Goal: Information Seeking & Learning: Learn about a topic

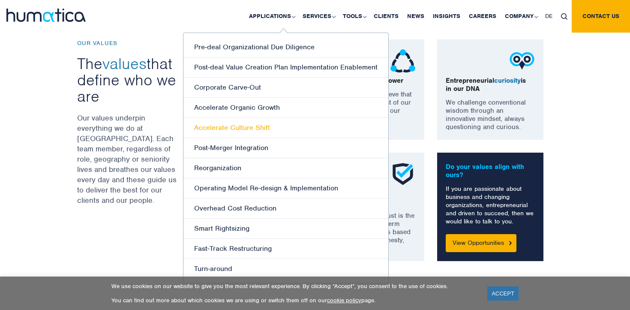
scroll to position [631, 0]
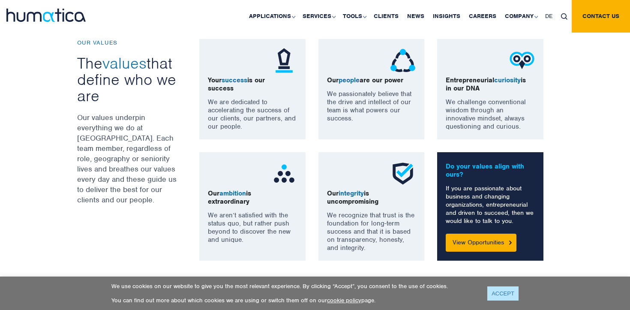
click at [498, 297] on link "ACCEPT" at bounding box center [503, 293] width 31 height 14
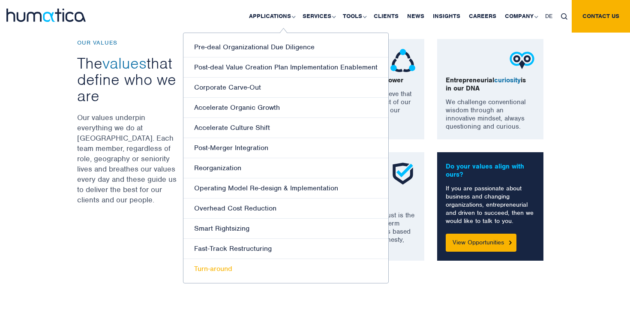
click at [226, 268] on link "Turn-around" at bounding box center [286, 269] width 205 height 20
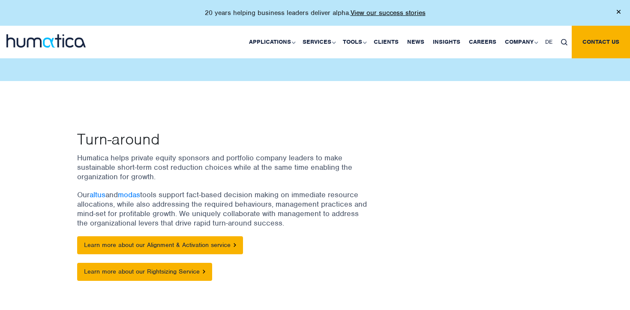
scroll to position [32, 0]
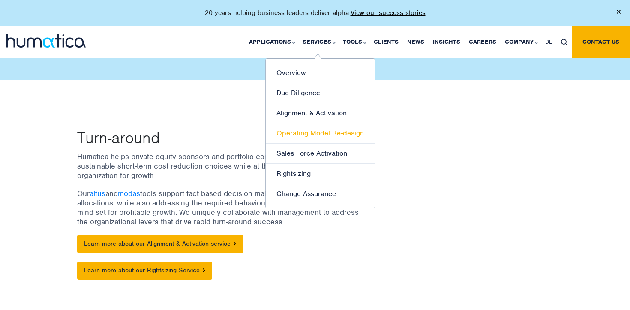
click at [315, 133] on link "Operating Model Re-design" at bounding box center [320, 134] width 109 height 20
